Goal: Transaction & Acquisition: Book appointment/travel/reservation

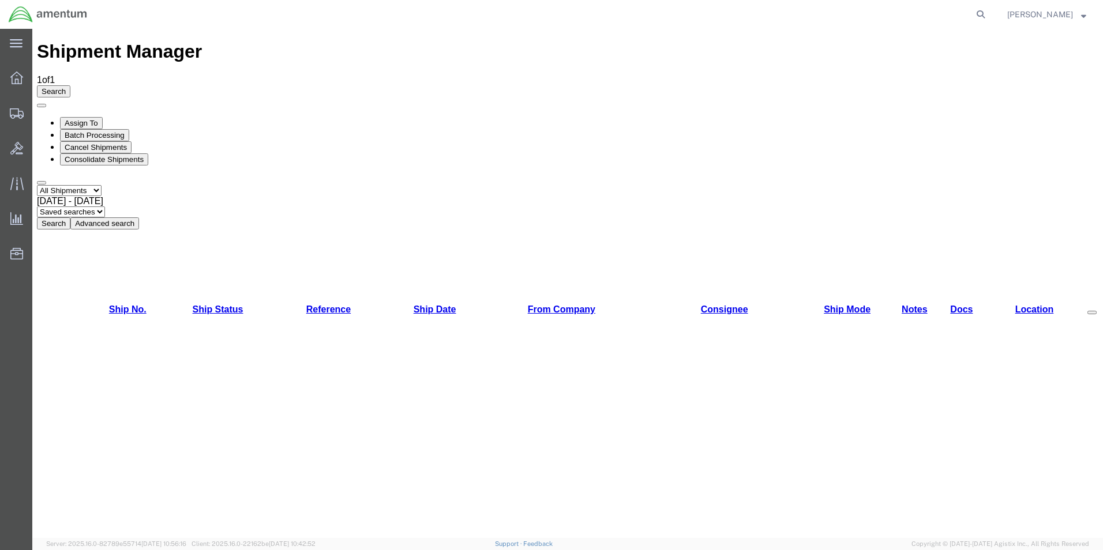
click at [946, 12] on agx-global-search at bounding box center [805, 14] width 369 height 29
click at [1006, 12] on nav "[PERSON_NAME]" at bounding box center [555, 14] width 1095 height 29
click at [991, 13] on form at bounding box center [981, 14] width 18 height 29
click at [988, 10] on form at bounding box center [981, 14] width 18 height 29
click at [989, 14] on icon at bounding box center [981, 14] width 16 height 16
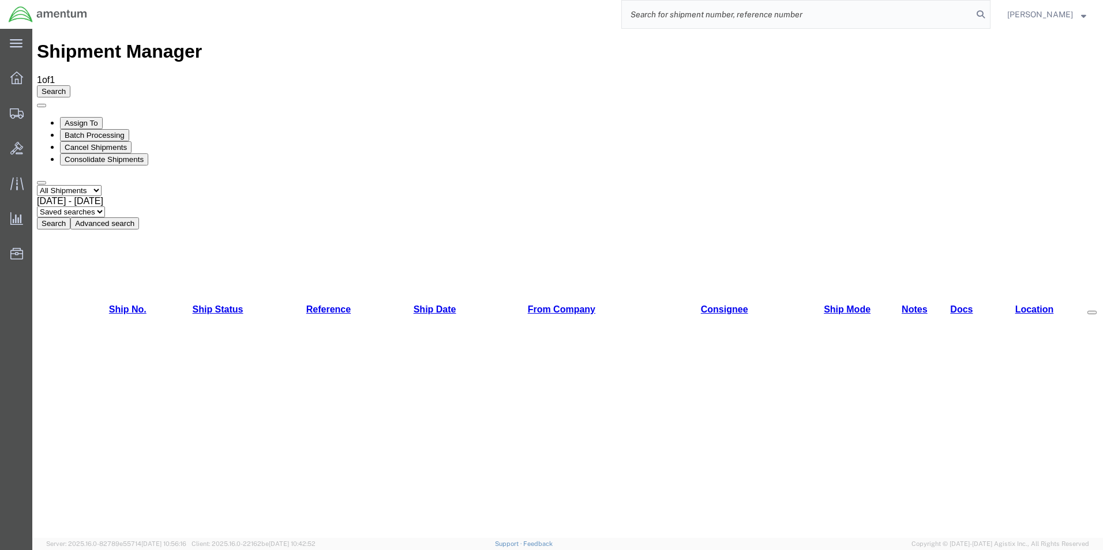
click at [911, 16] on input "search" at bounding box center [797, 15] width 351 height 28
drag, startPoint x: 683, startPoint y: 31, endPoint x: 688, endPoint y: 43, distance: 13.2
click at [687, 41] on div "Shipment Manager 1 of 1 Search Assign To Batch Processing Cancel Shipments Cons…" at bounding box center [568, 135] width 1062 height 188
click at [928, 10] on agx-global-search at bounding box center [805, 14] width 369 height 29
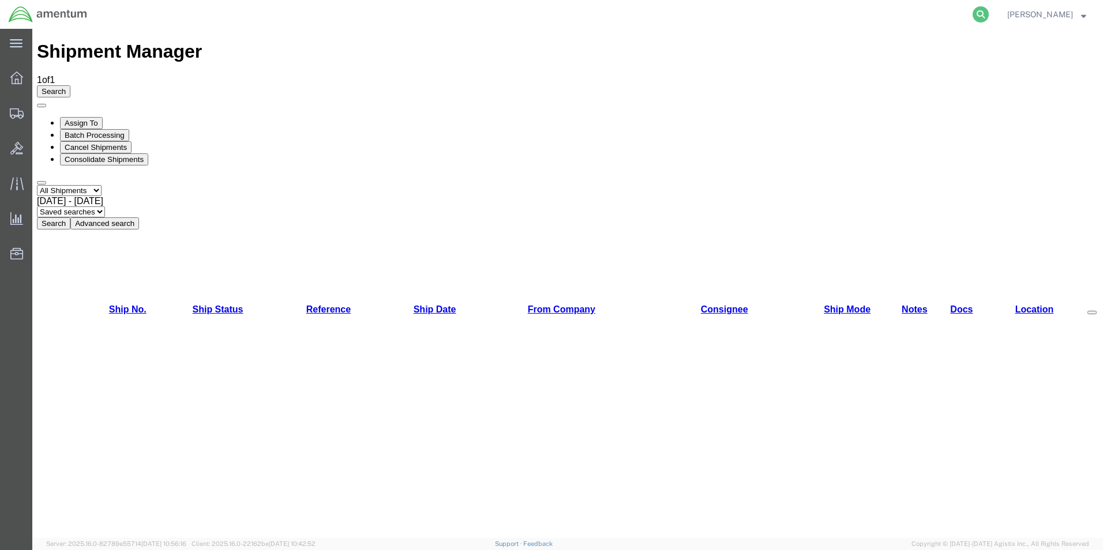
click at [989, 15] on icon at bounding box center [981, 14] width 16 height 16
drag, startPoint x: 933, startPoint y: 13, endPoint x: 909, endPoint y: 14, distance: 23.7
click at [932, 13] on input "search" at bounding box center [797, 15] width 351 height 28
drag, startPoint x: 872, startPoint y: 13, endPoint x: 789, endPoint y: 14, distance: 83.1
paste input "DCO-25223-166631"
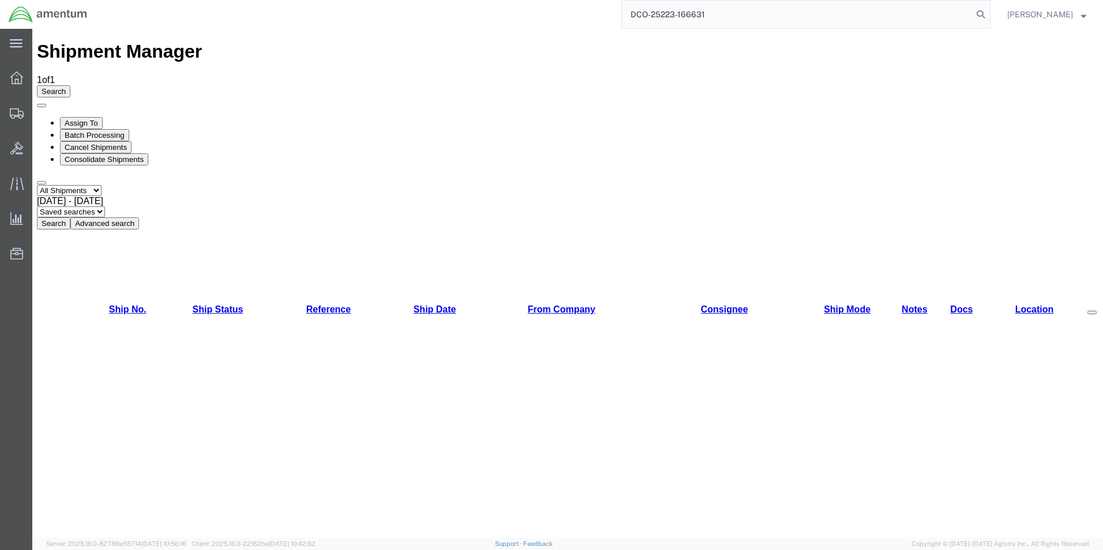
type input "DCO-25223-166631"
drag, startPoint x: 746, startPoint y: 17, endPoint x: 498, endPoint y: 22, distance: 247.6
click at [498, 22] on div "DCO-25223-166631" at bounding box center [543, 14] width 895 height 29
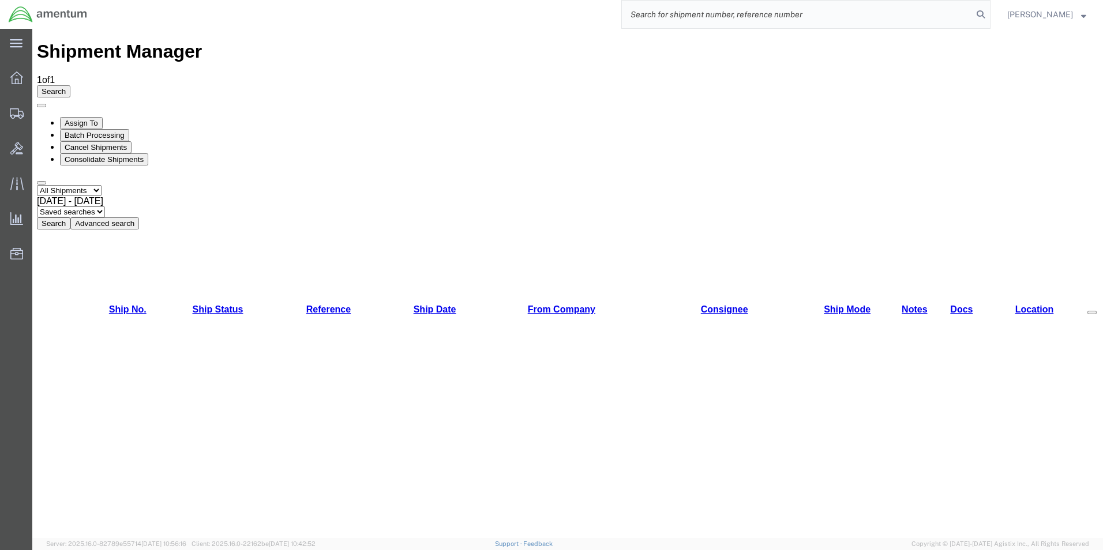
click at [733, 11] on input "search" at bounding box center [797, 15] width 351 height 28
paste input "EJA-25223-1378"
type input "EJA-25223-1378"
click at [989, 13] on icon at bounding box center [981, 14] width 16 height 16
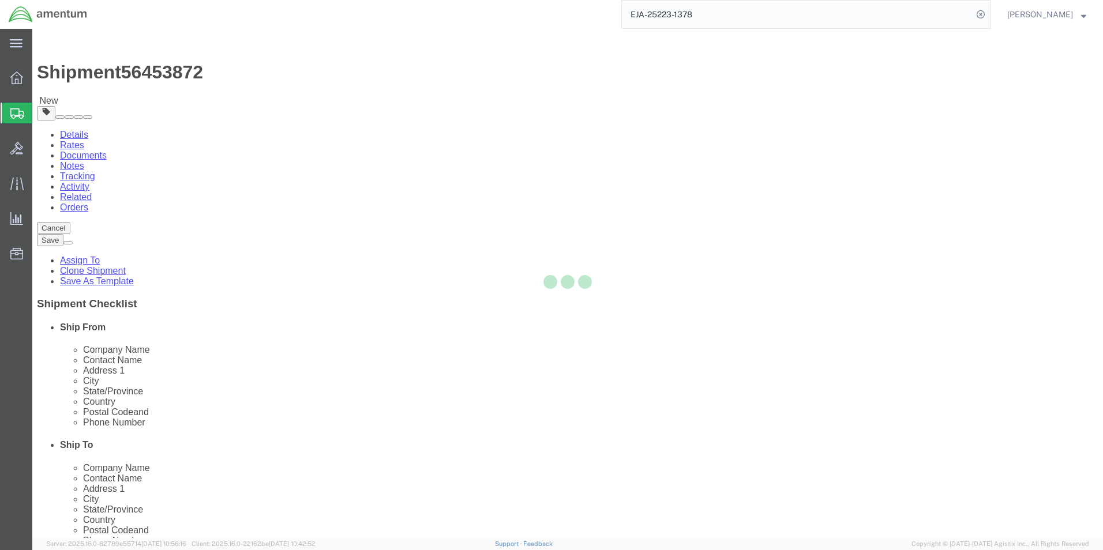
select select "49930"
select select
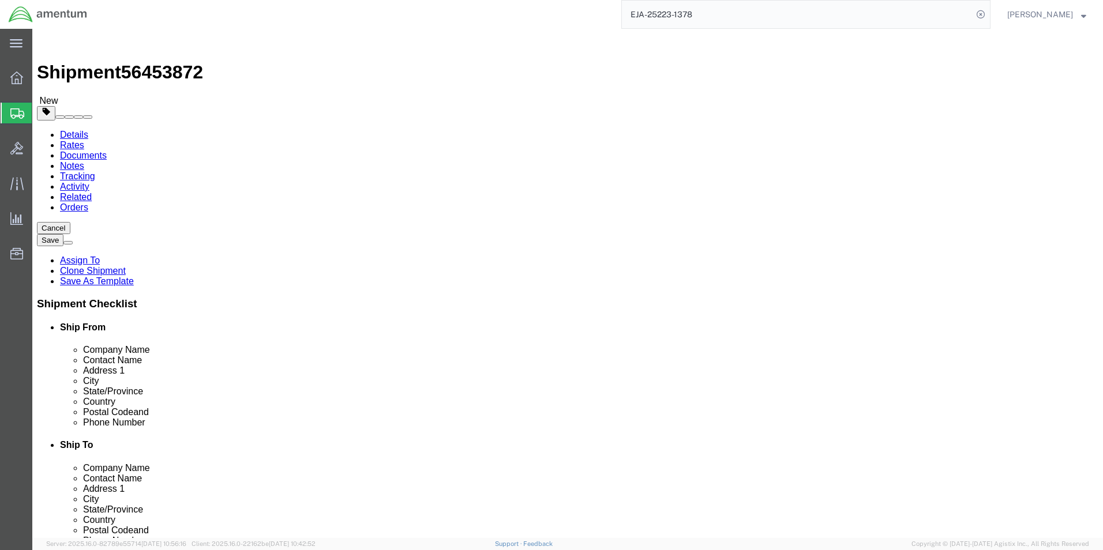
click div "Location [GEOGRAPHIC_DATA], [GEOGRAPHIC_DATA] My Profile Location [PHONE_NUMBER…"
type input "[PERSON_NAME]"
drag, startPoint x: 38, startPoint y: 330, endPoint x: 51, endPoint y: 331, distance: 12.7
click label "State/Province"
click input "text"
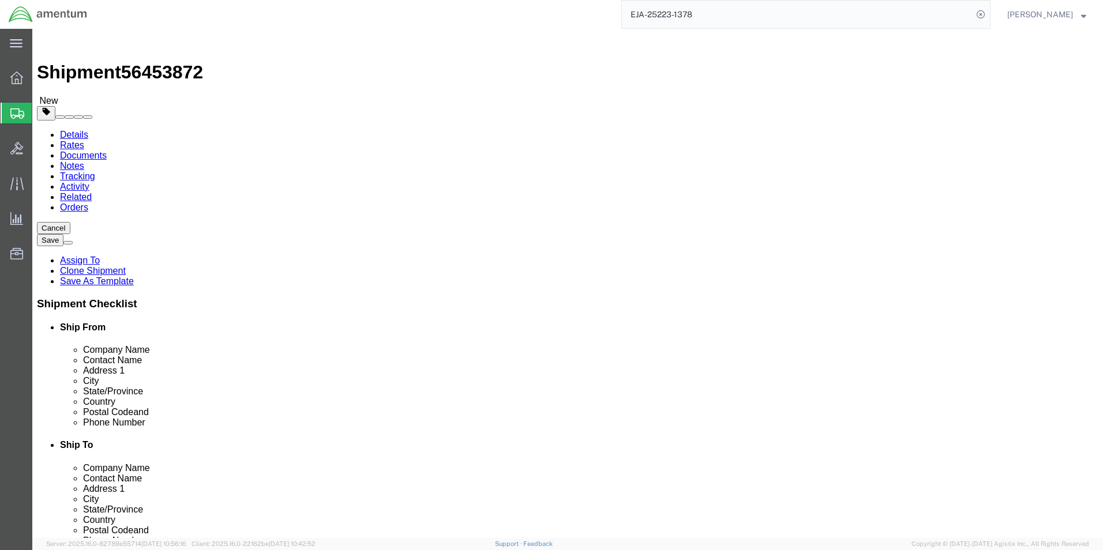
type input "[DOMAIN_NAME][EMAIL_ADDRESS][PERSON_NAME][DOMAIN_NAME]"
drag, startPoint x: 233, startPoint y: 391, endPoint x: 163, endPoint y: 390, distance: 70.4
click div "[PHONE_NUMBER]"
type input "9046806837"
click div "ADDITIONAL INFORMATION"
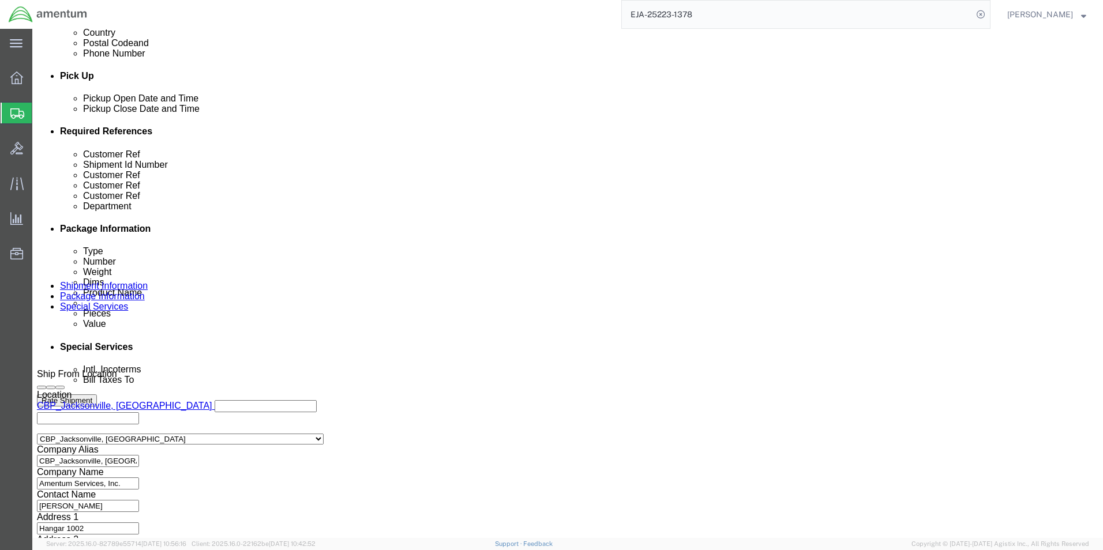
scroll to position [525, 0]
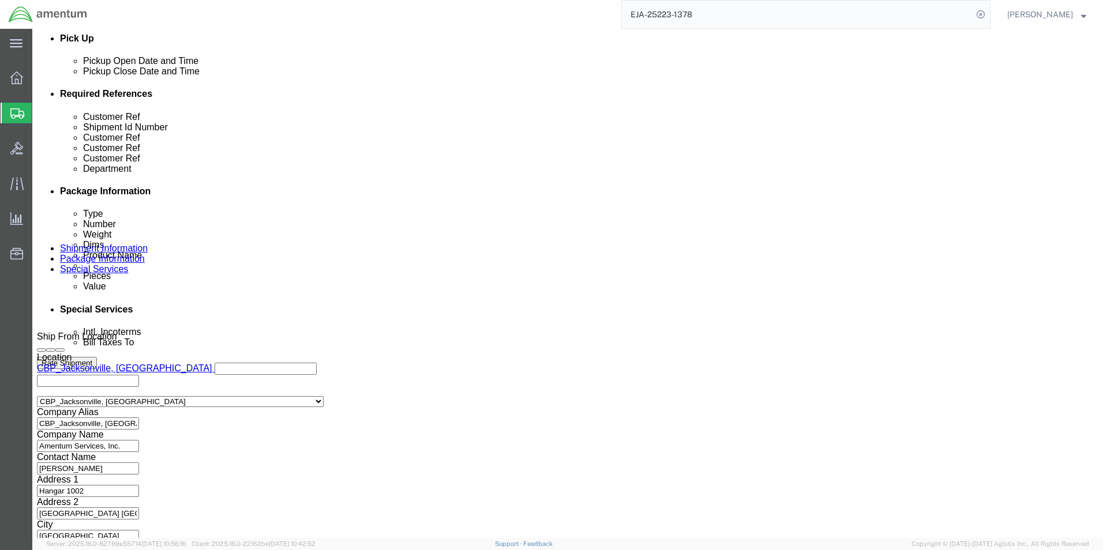
click button "Continue"
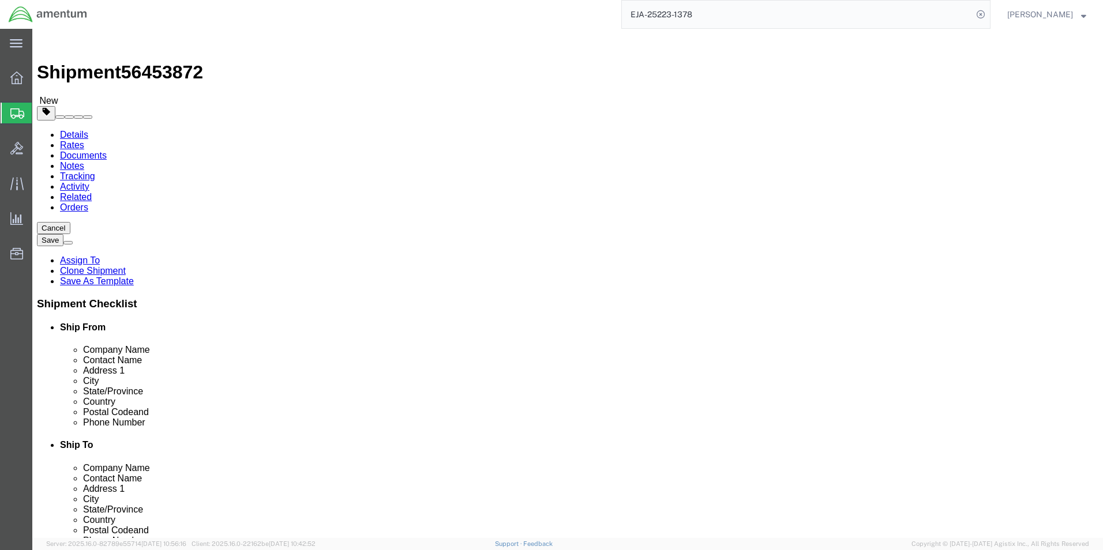
click dd "19280.00 USD"
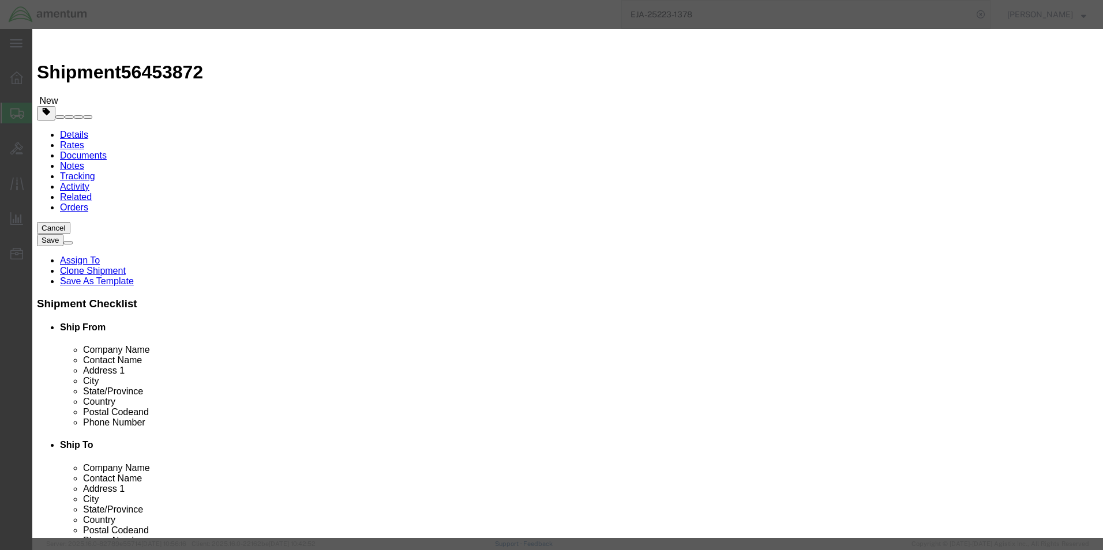
click button "Save & Close"
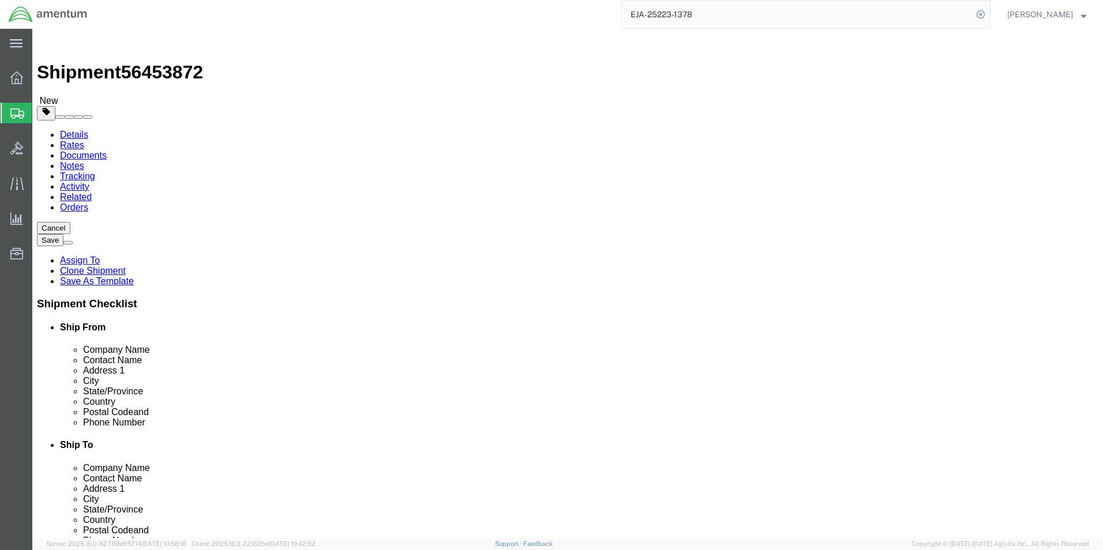
click button "Rate Shipment"
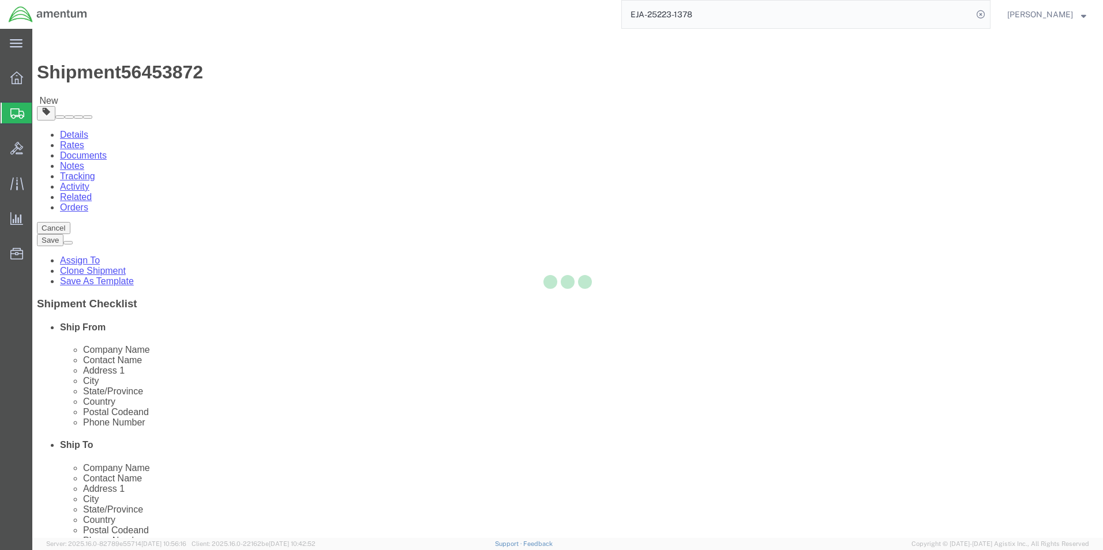
select select "49930"
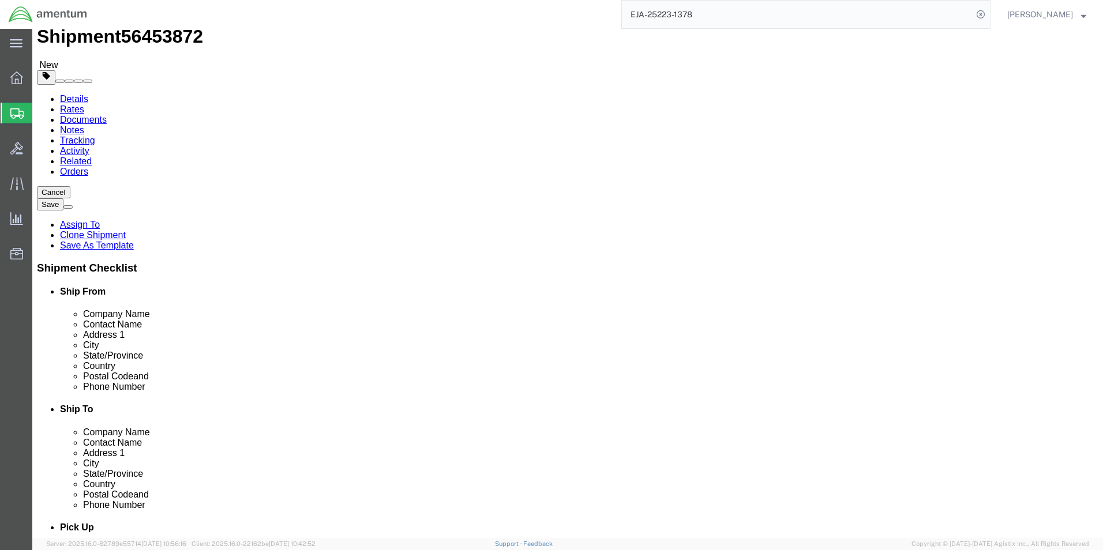
scroll to position [173, 0]
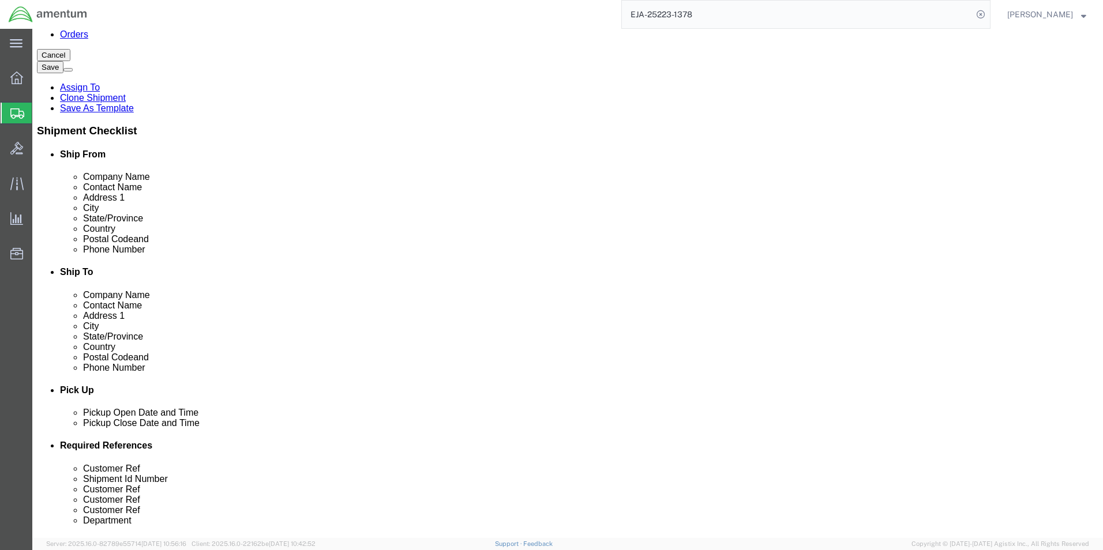
click input "404.767.5800"
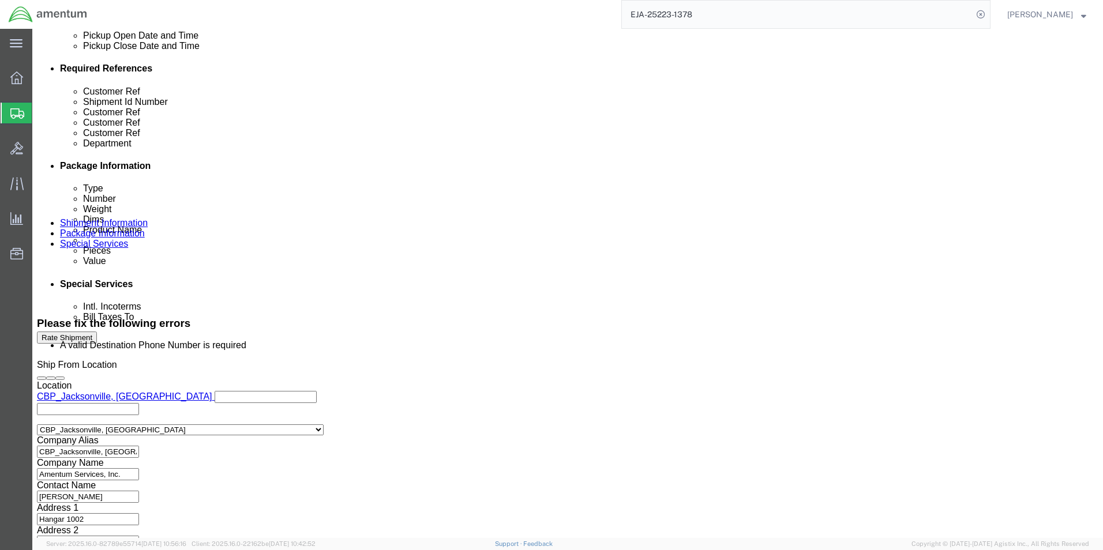
scroll to position [572, 0]
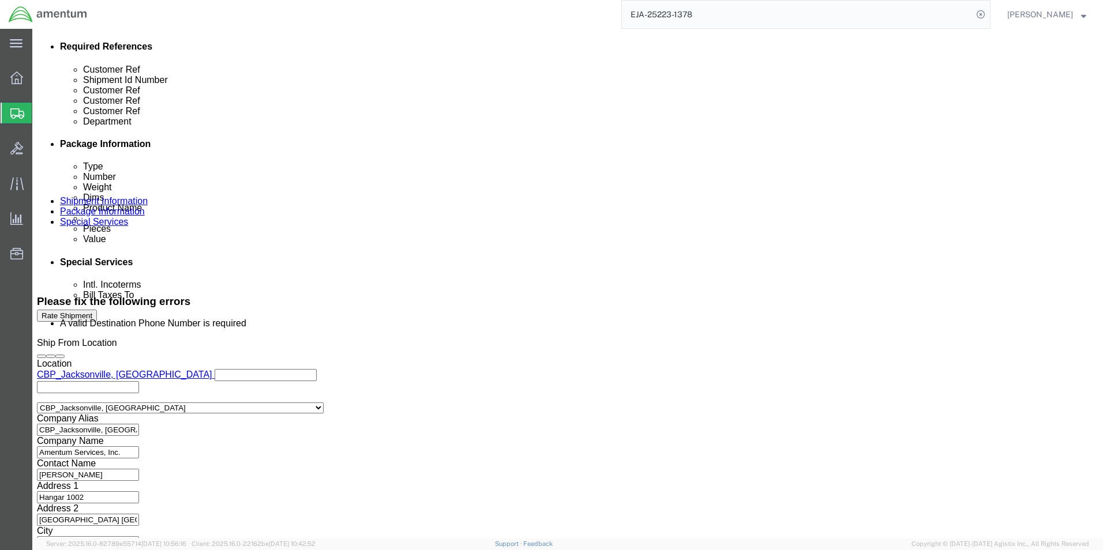
type input "4047675800"
click button "Continue"
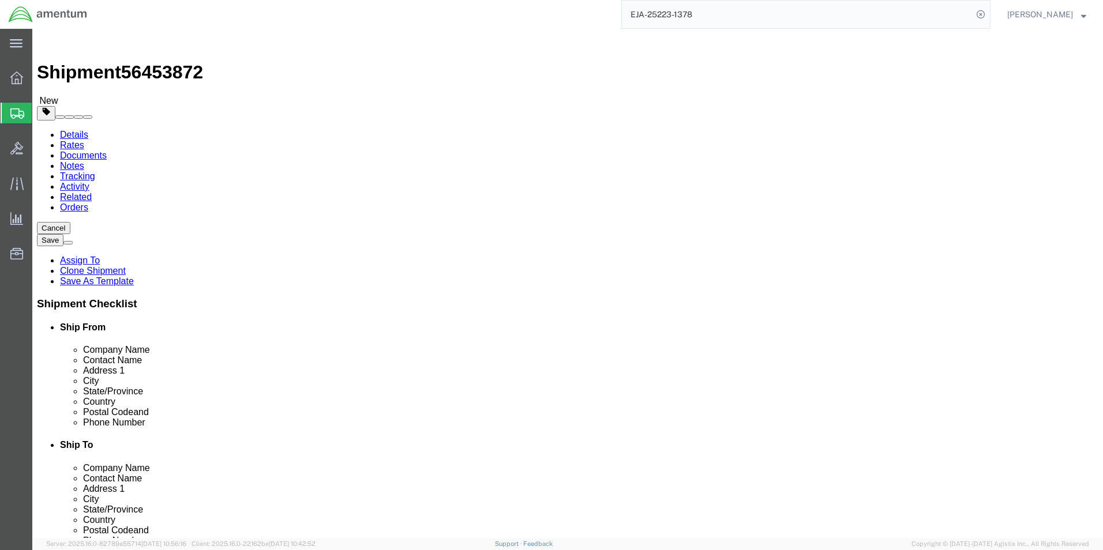
click button "Rate Shipment"
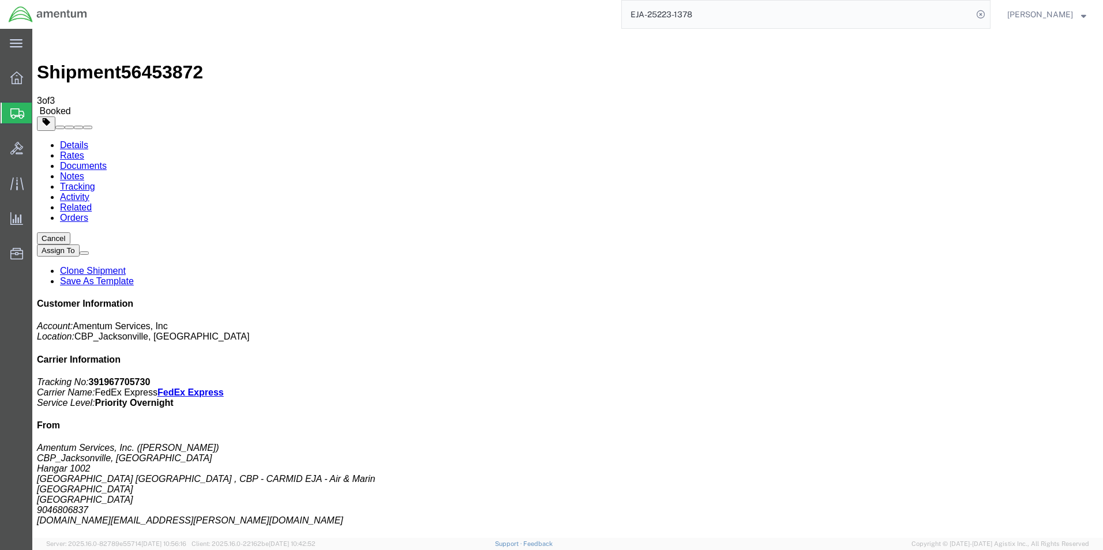
drag, startPoint x: 115, startPoint y: 206, endPoint x: 876, endPoint y: 259, distance: 762.8
click at [151, 377] on b "391967705730" at bounding box center [120, 382] width 62 height 10
copy b "391967705730"
